Goal: Information Seeking & Learning: Learn about a topic

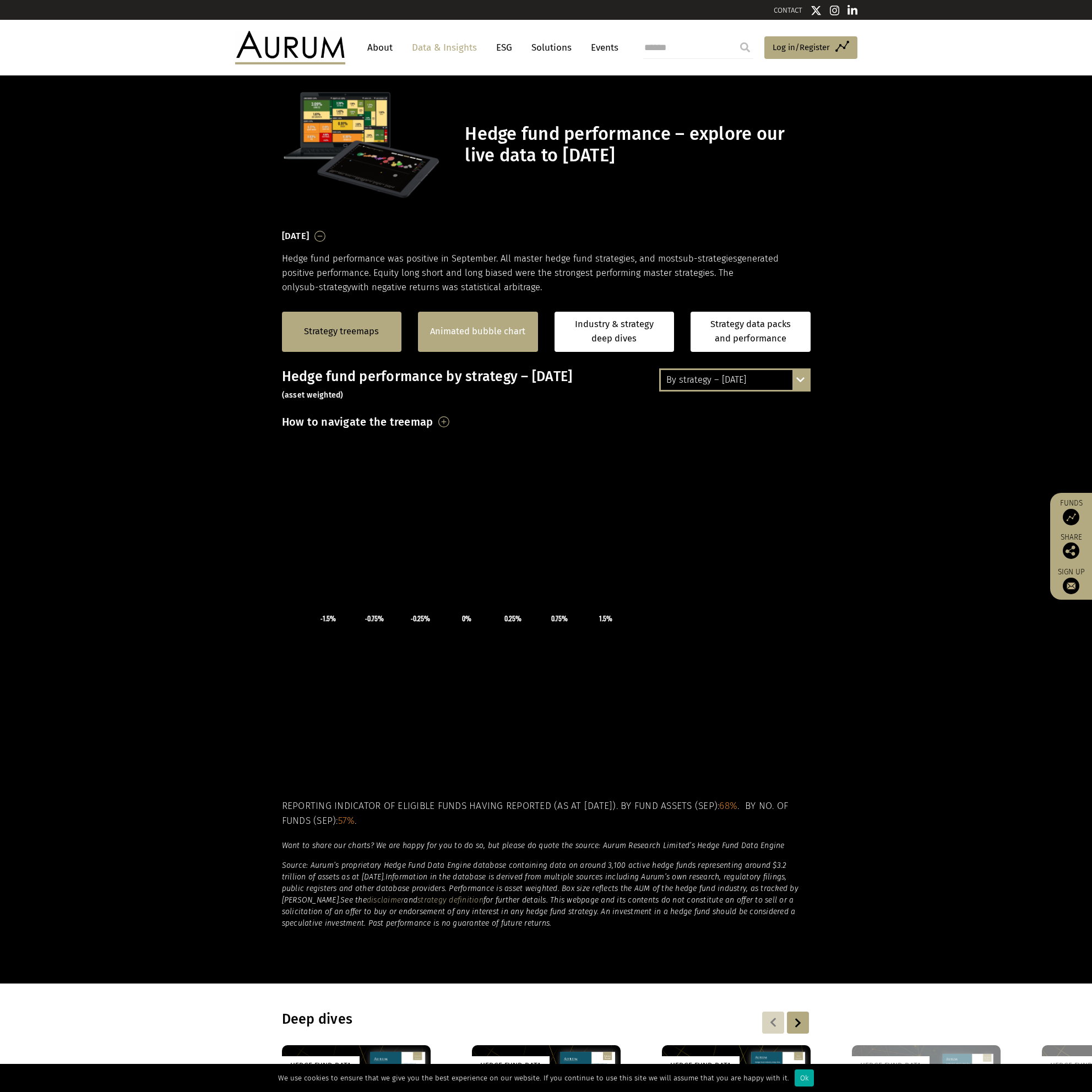
click at [460, 330] on link "Animated bubble chart" at bounding box center [478, 331] width 95 height 14
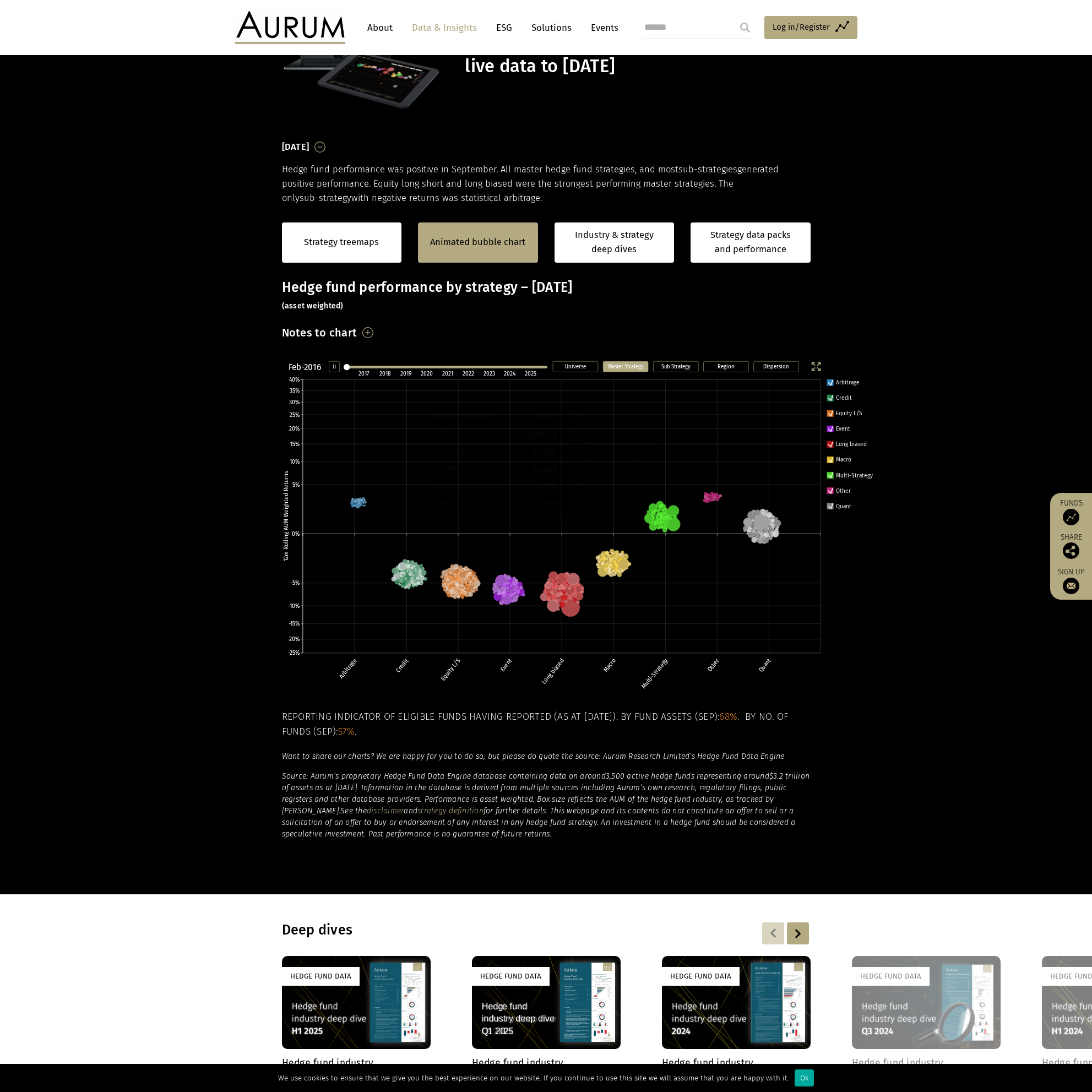
scroll to position [162, 0]
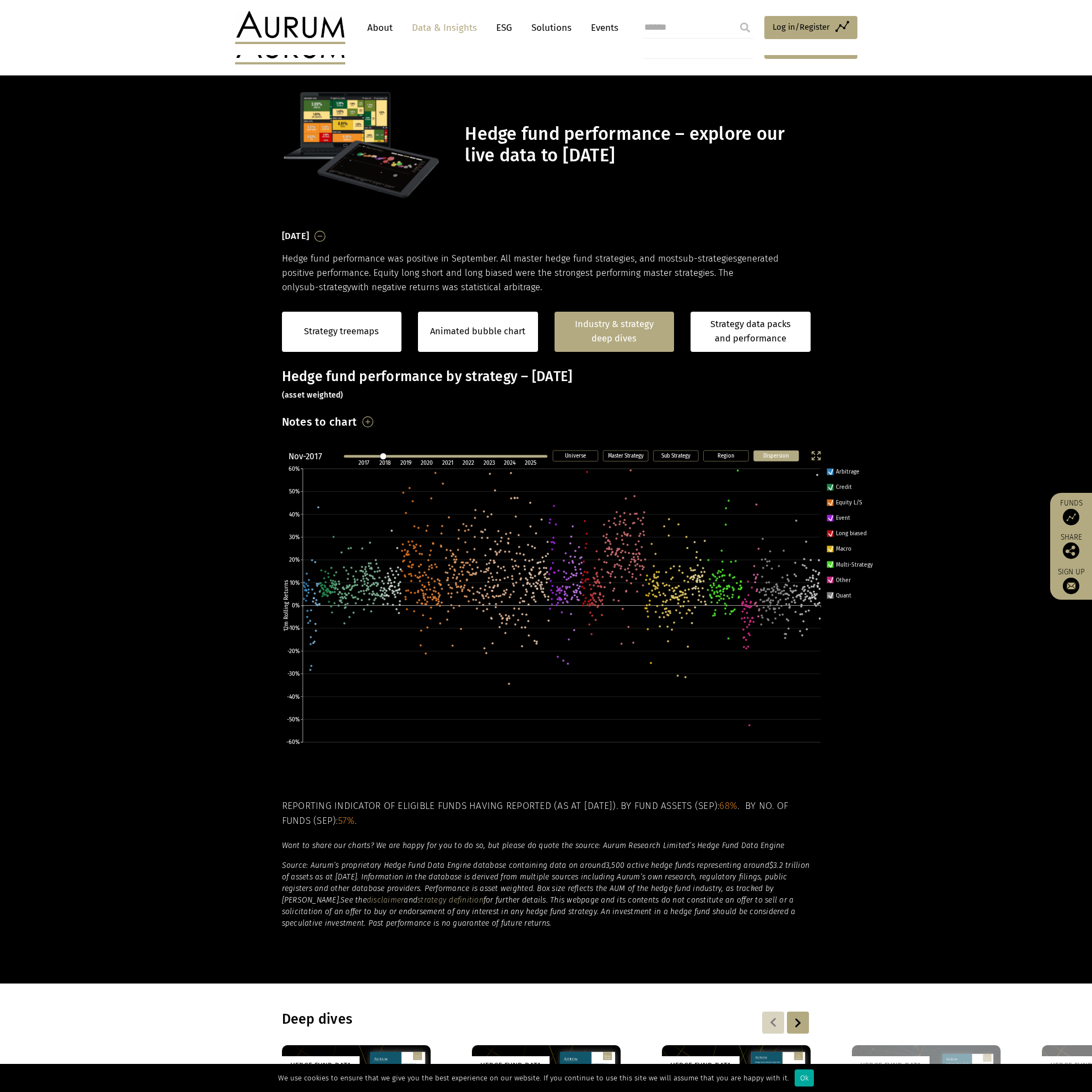
scroll to position [145, 0]
